Goal: Obtain resource: Obtain resource

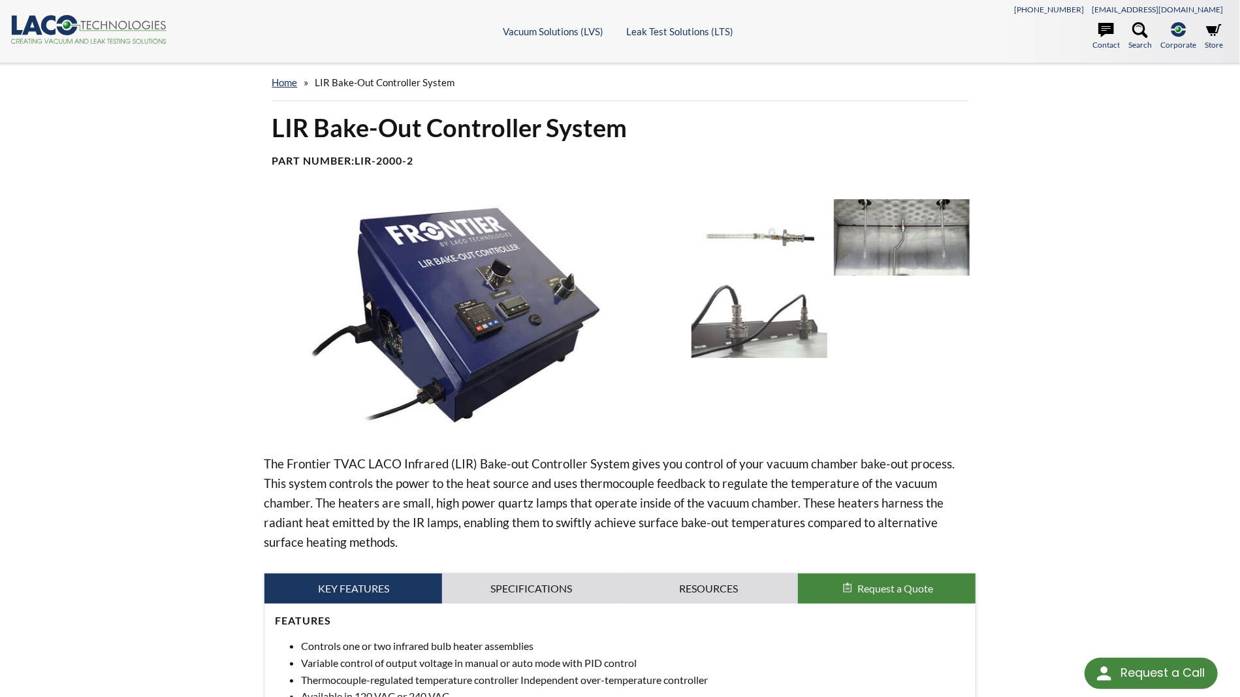
click at [786, 236] on img at bounding box center [760, 237] width 136 height 76
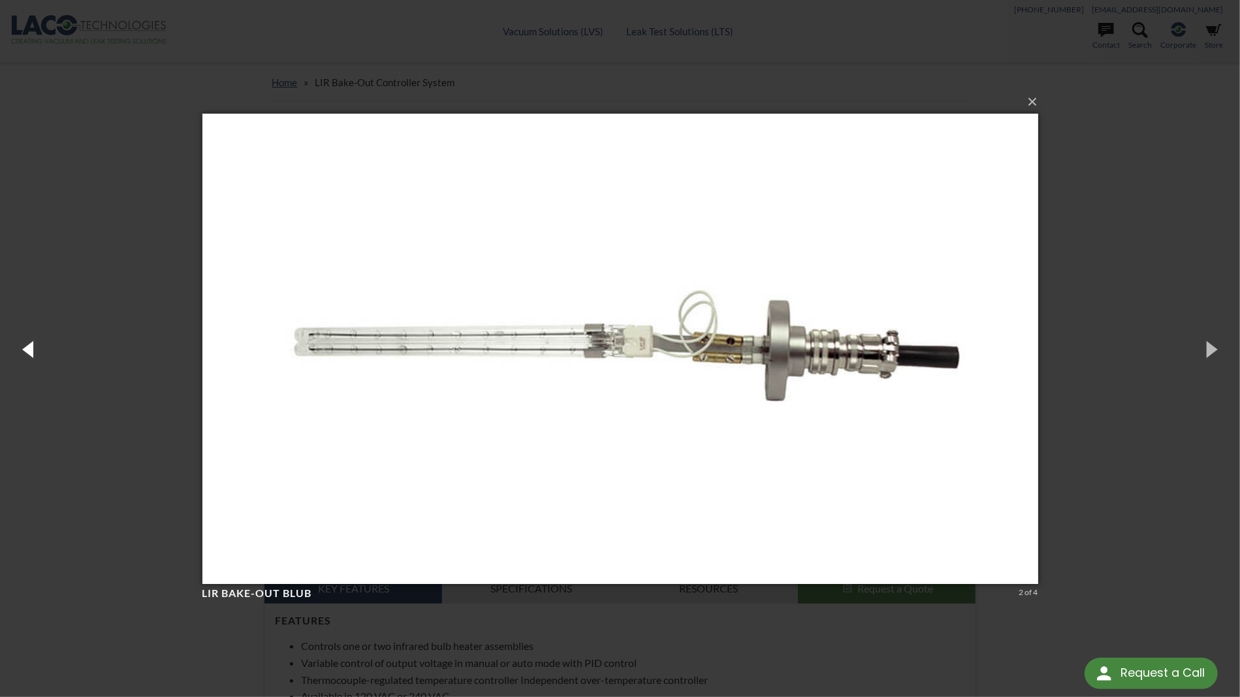
click at [26, 345] on button "button" at bounding box center [29, 349] width 59 height 72
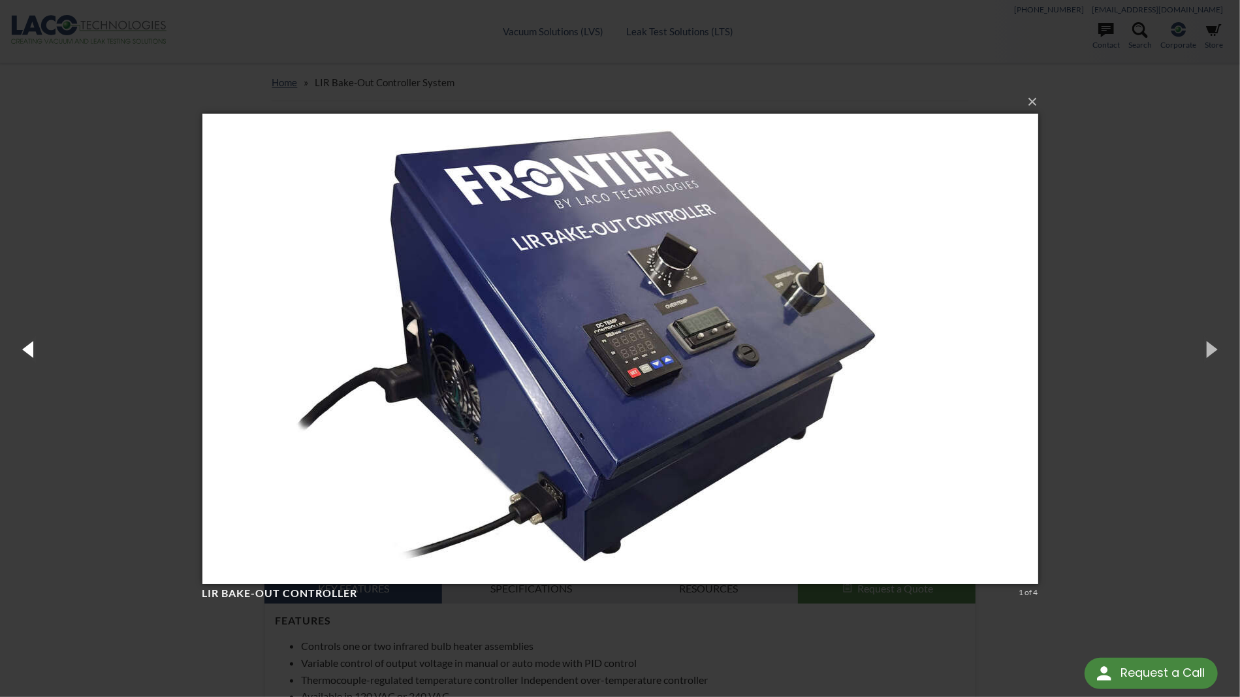
click at [26, 345] on button "button" at bounding box center [29, 349] width 59 height 72
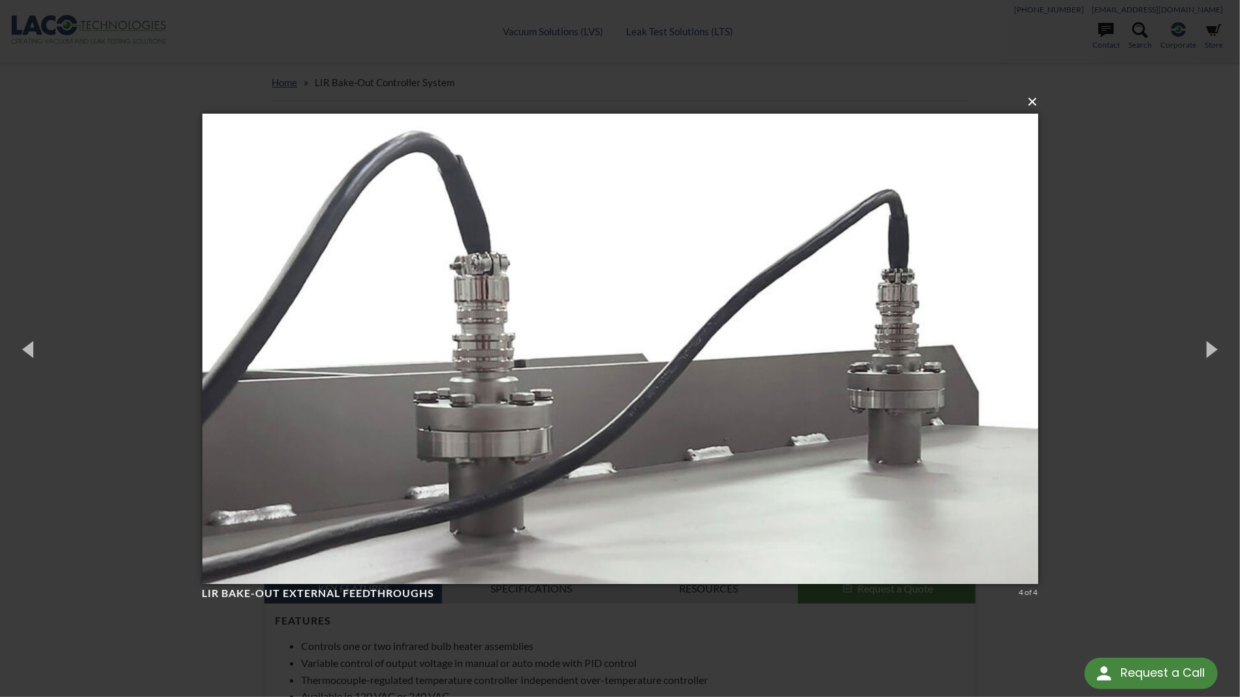
click at [1036, 103] on button "×" at bounding box center [624, 102] width 836 height 29
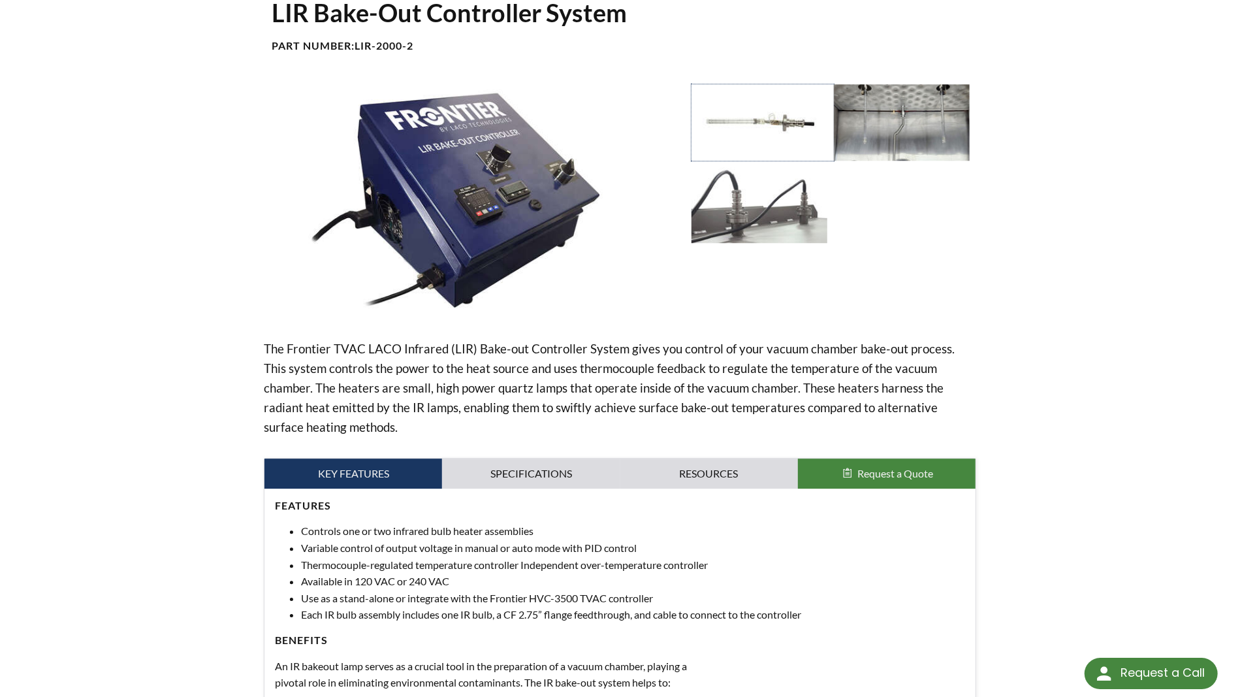
scroll to position [136, 0]
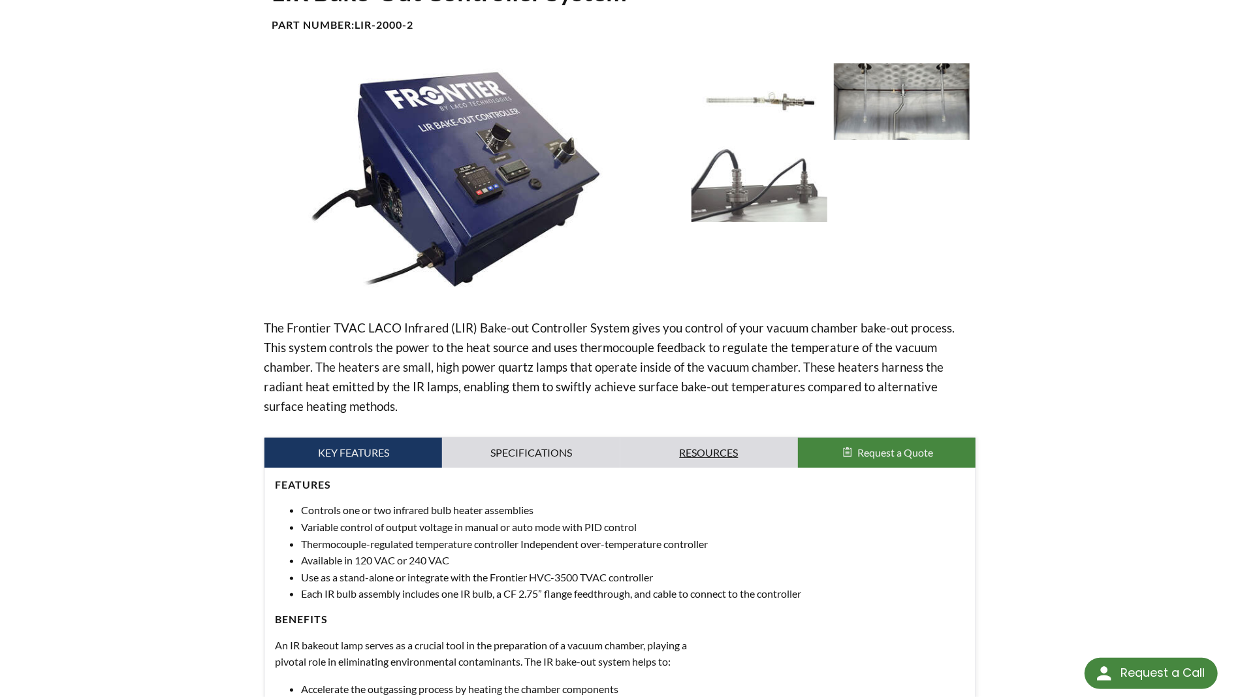
click at [703, 447] on link "Resources" at bounding box center [709, 453] width 178 height 30
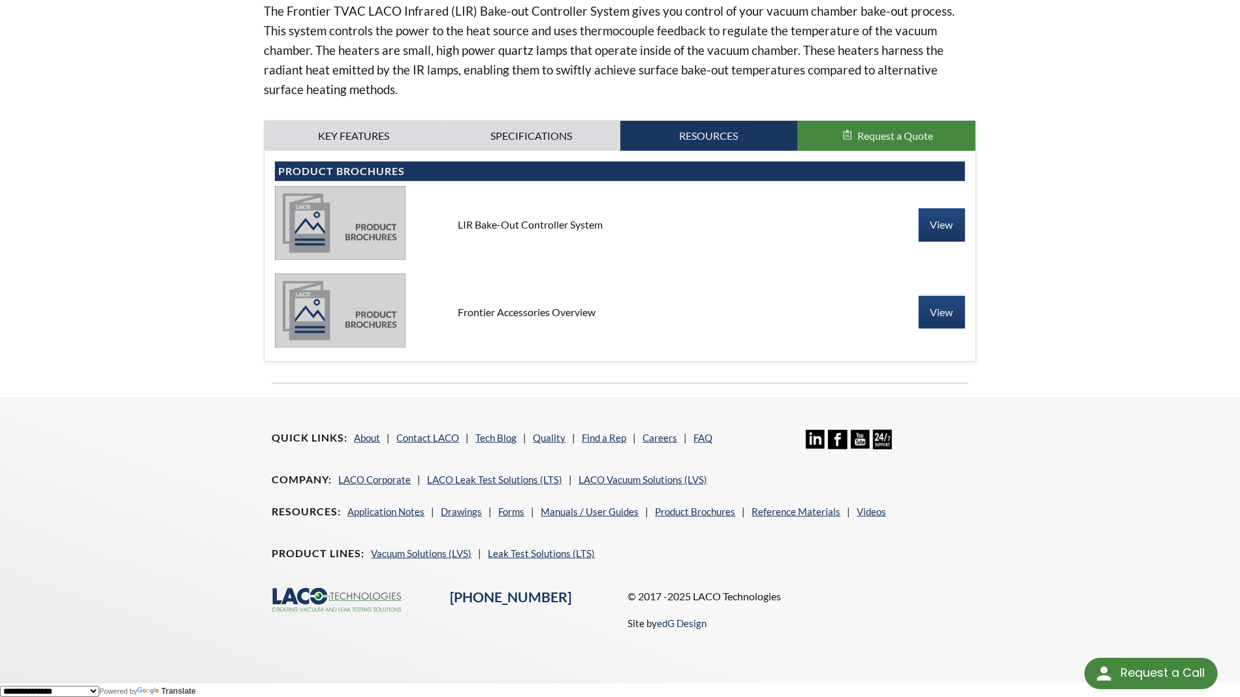
scroll to position [453, 0]
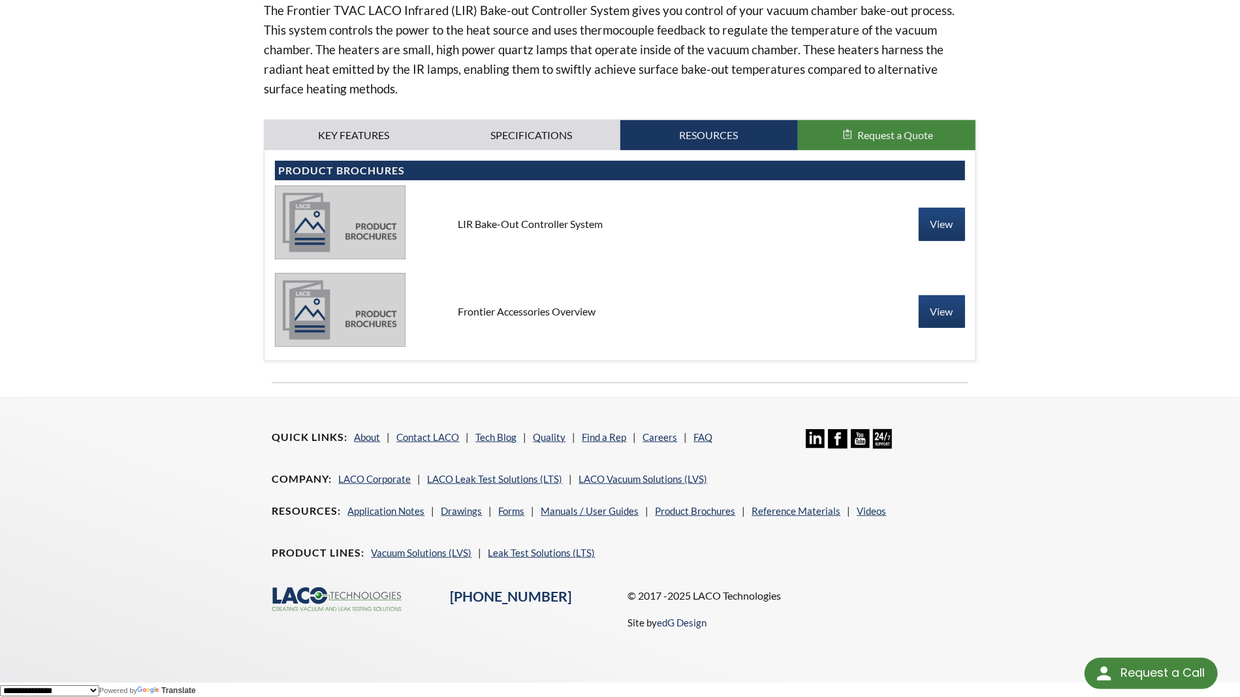
click at [382, 319] on img at bounding box center [340, 309] width 131 height 73
click at [948, 300] on link "View" at bounding box center [942, 311] width 46 height 33
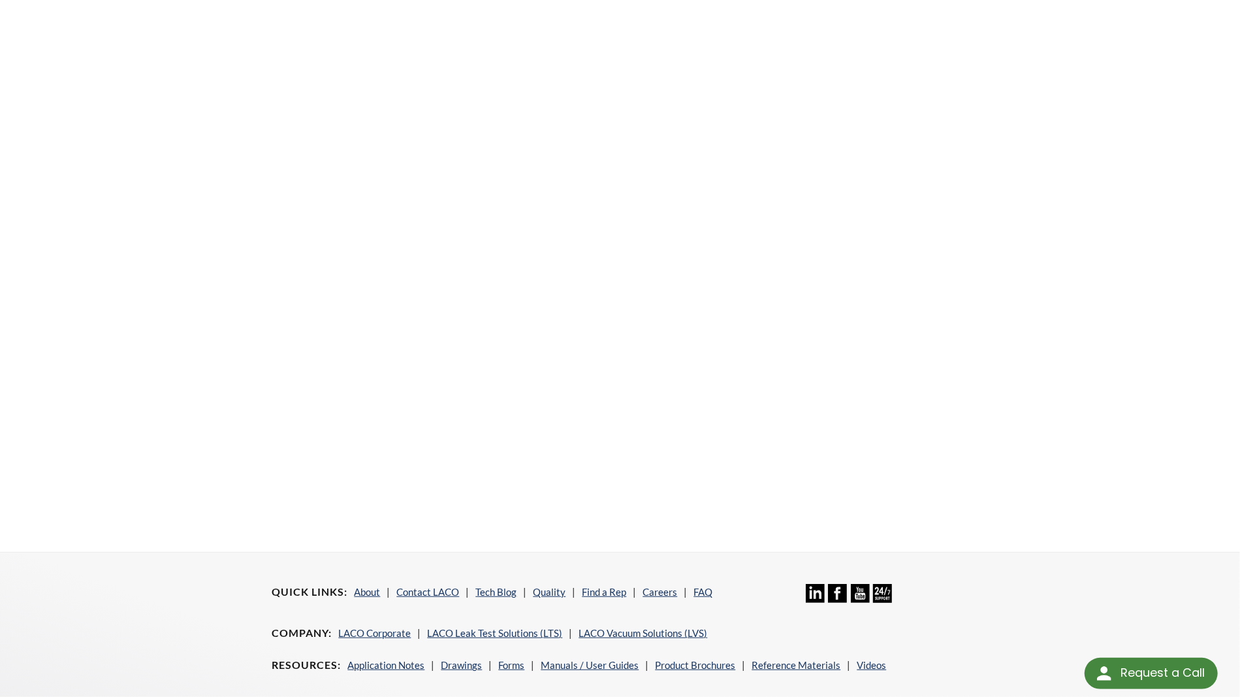
scroll to position [496, 0]
